Goal: Navigation & Orientation: Find specific page/section

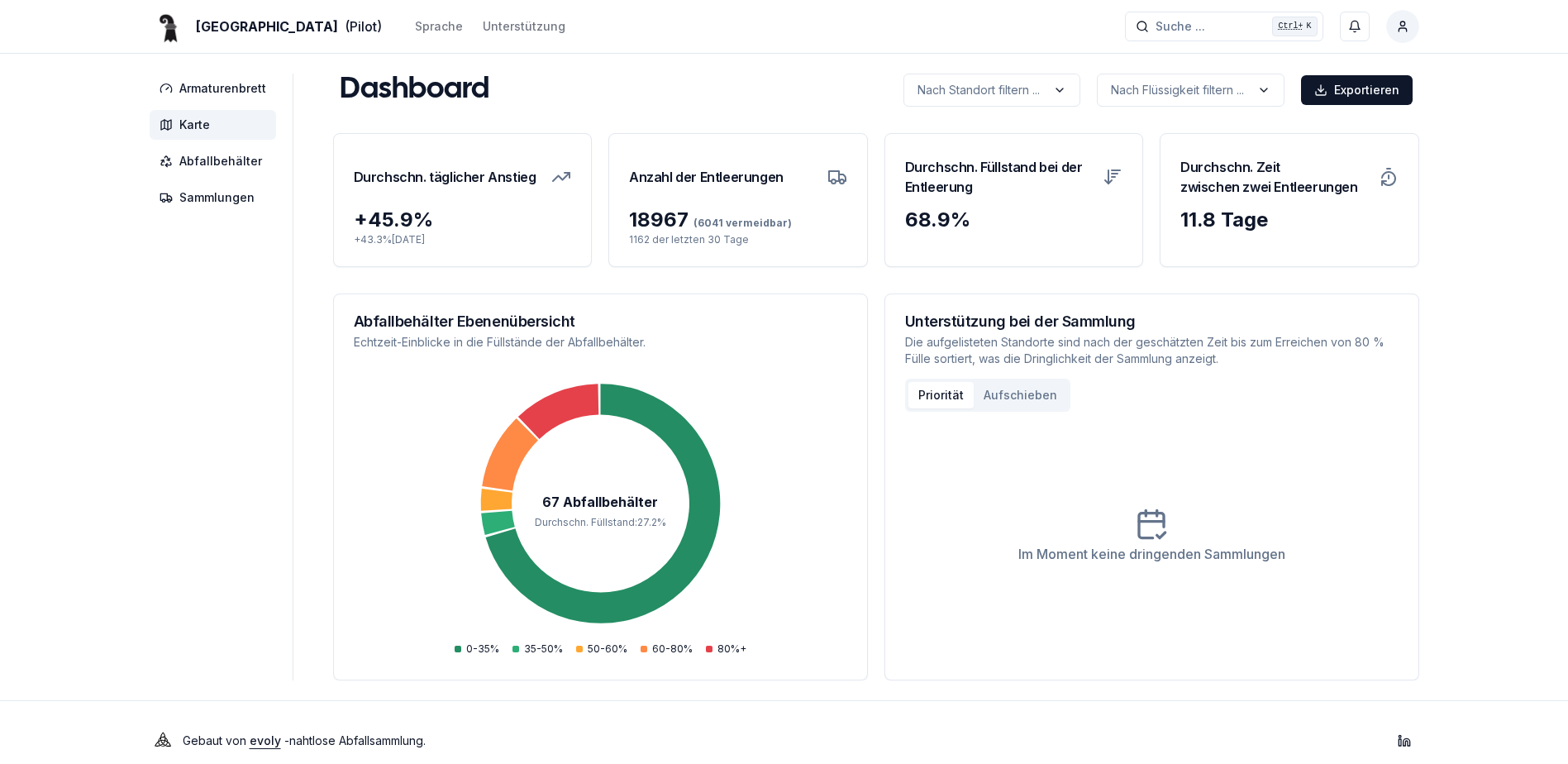
click at [201, 127] on span "Karte" at bounding box center [195, 125] width 31 height 16
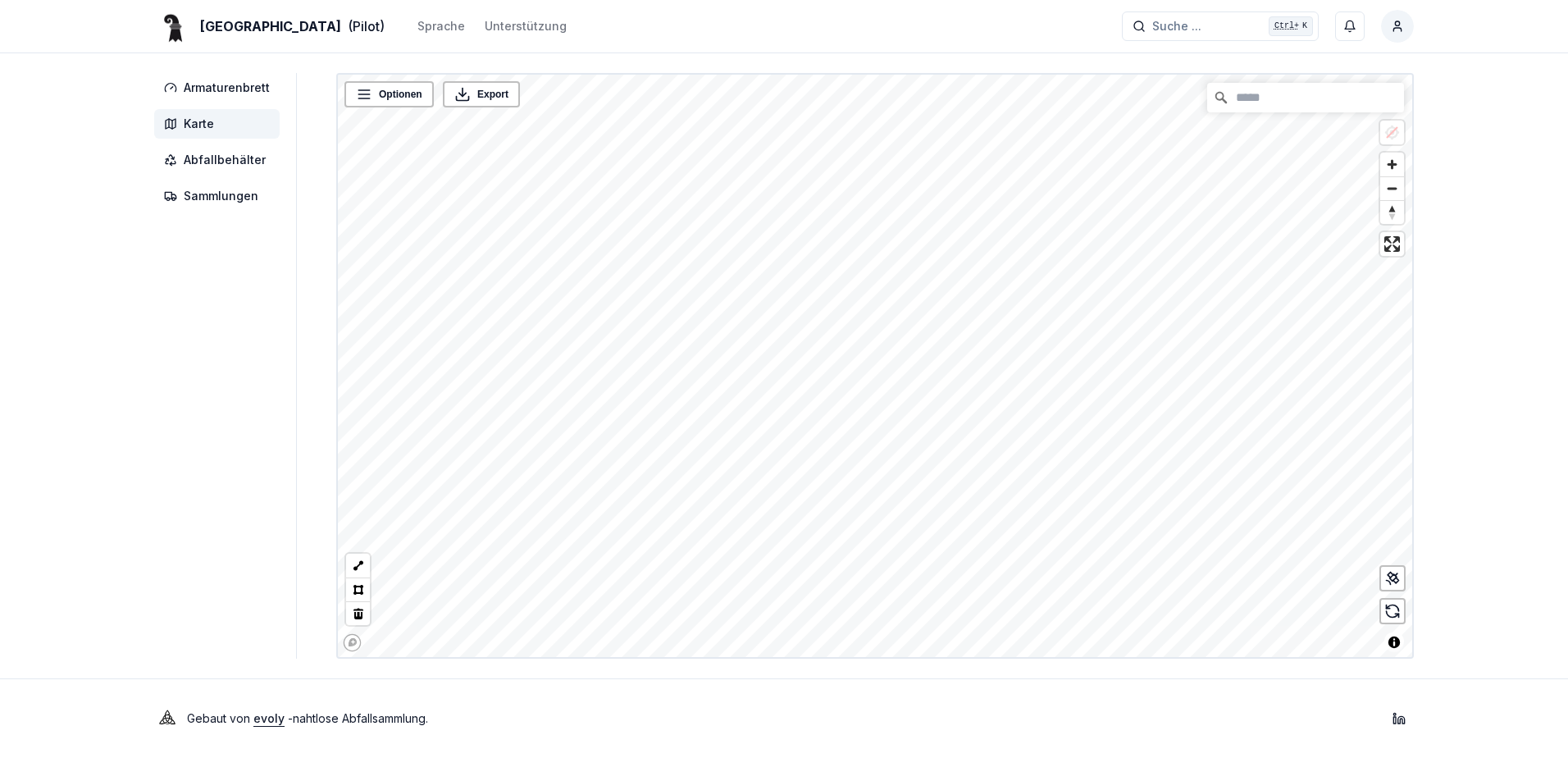
click at [1299, 695] on div "Basel (Pilot) Sprache Unterstützung Suche ... Suche ... Ctrl+ K Osmon Llolluni …" at bounding box center [784, 379] width 1568 height 758
click at [1392, 580] on icon at bounding box center [1392, 577] width 16 height 16
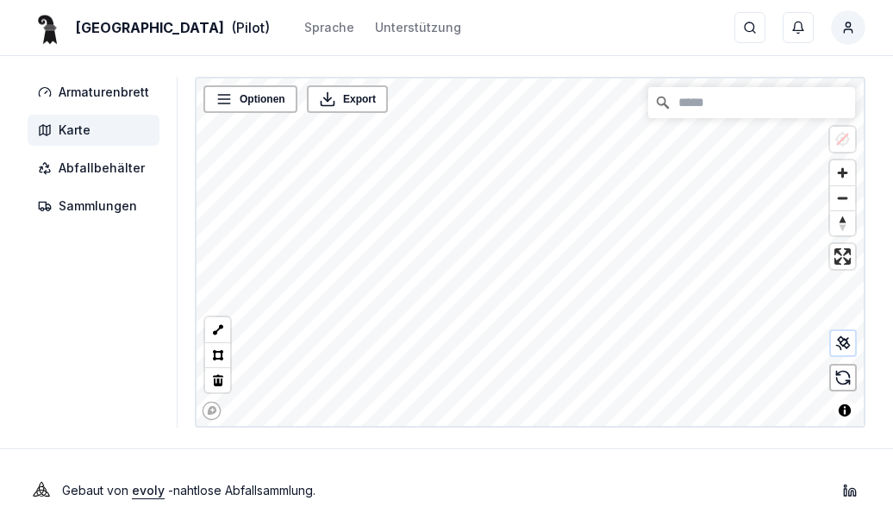
click at [810, 459] on div "Basel (Pilot) Sprache Unterstützung Suche ... Suche ... Ctrl+ K Osmon Llolluni …" at bounding box center [446, 266] width 893 height 532
